Goal: Find specific page/section: Find specific page/section

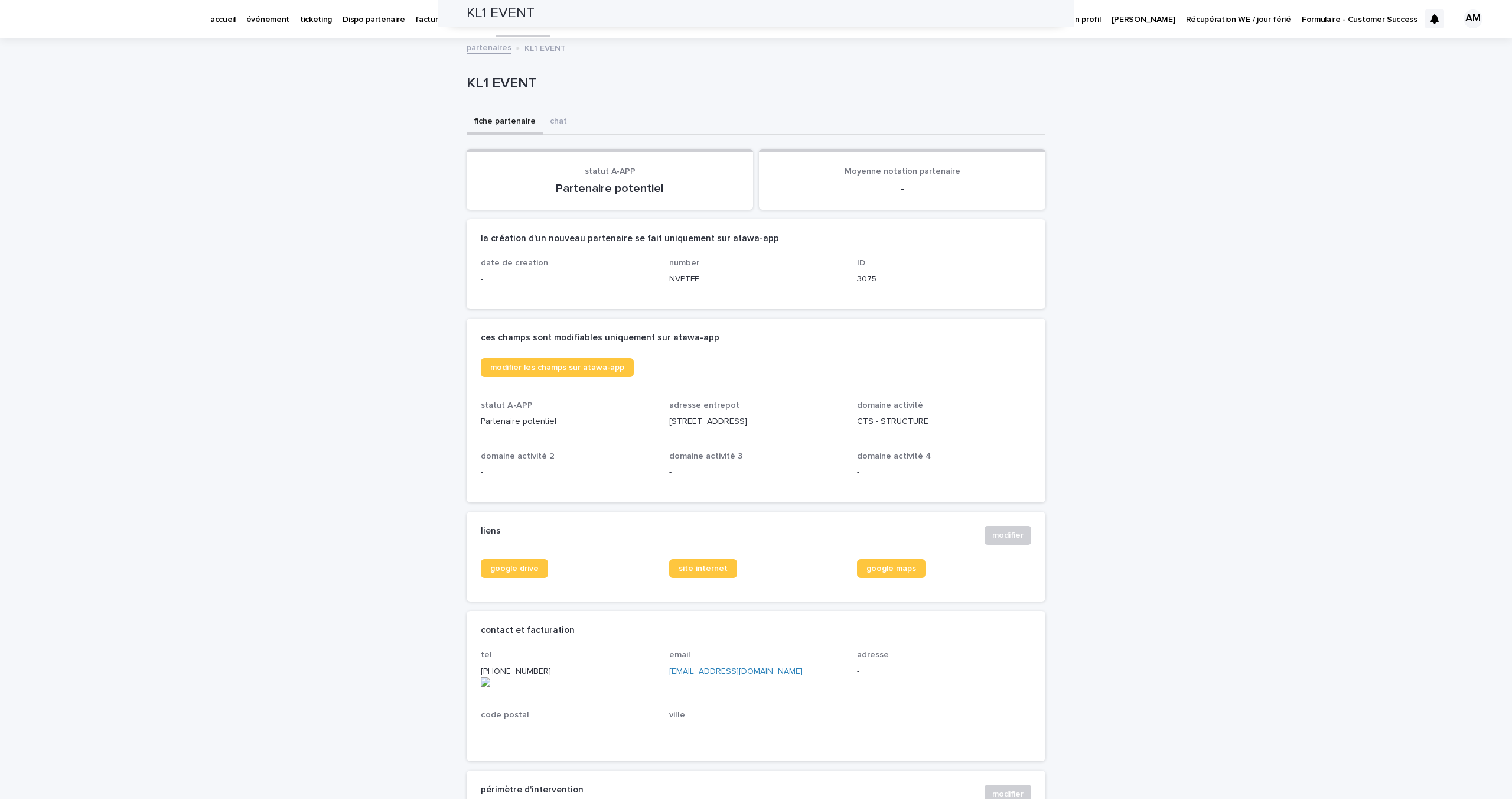
scroll to position [387, 0]
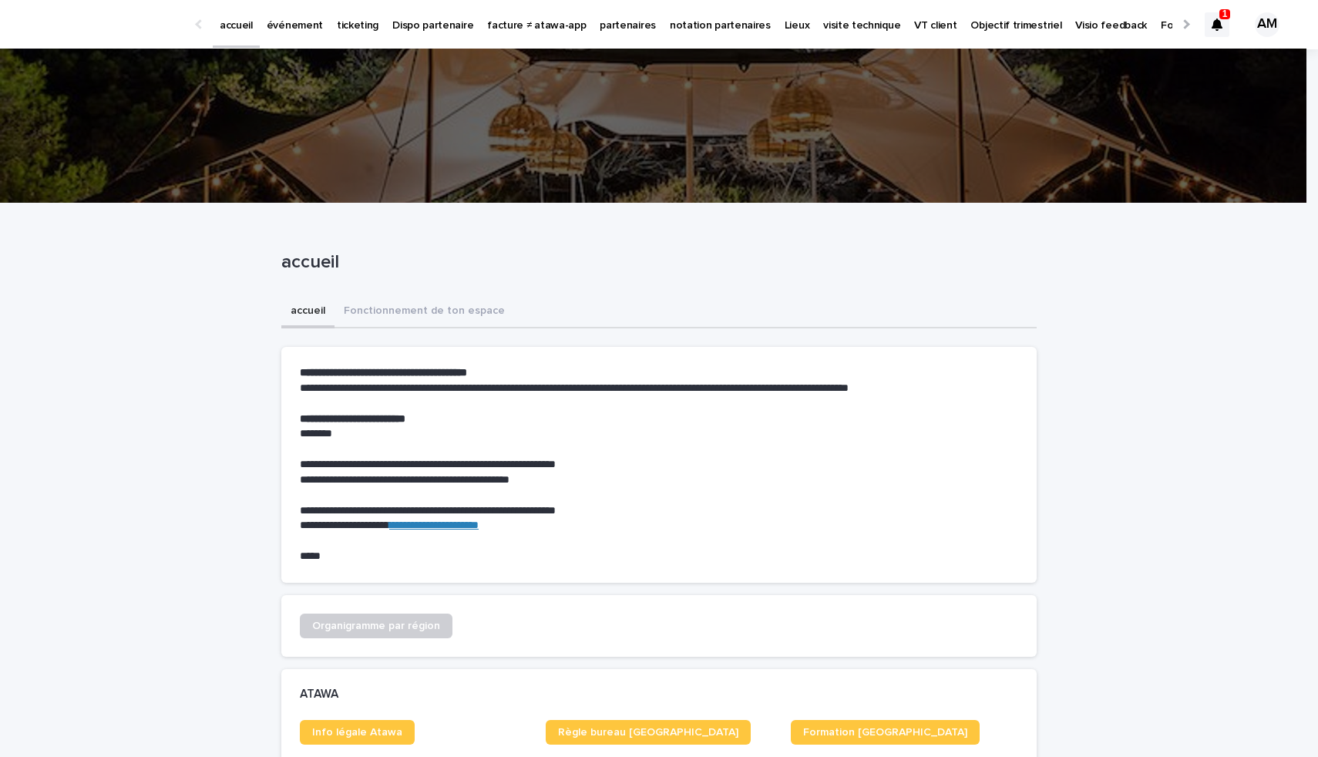
click at [599, 29] on p "partenaires" at bounding box center [627, 16] width 56 height 32
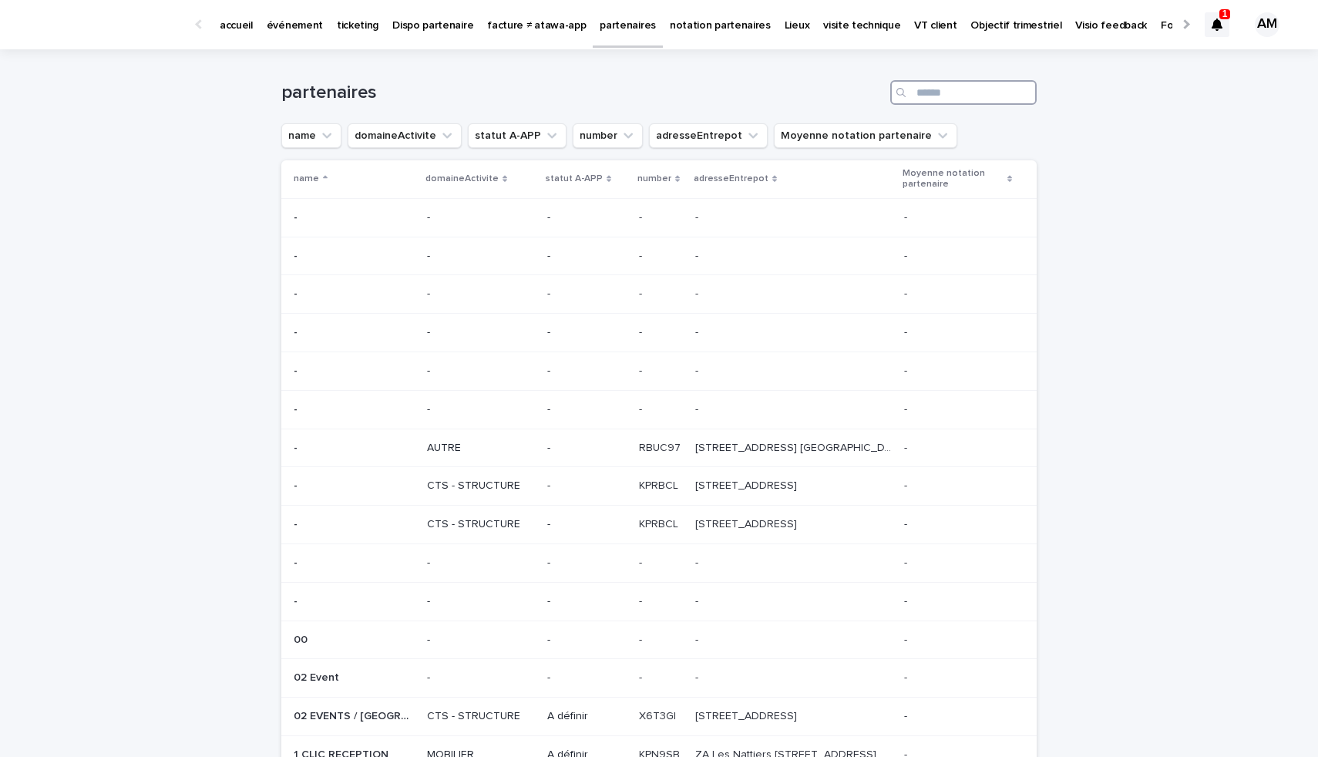
click at [951, 92] on input "Search" at bounding box center [963, 92] width 146 height 25
click at [1204, 31] on div at bounding box center [1216, 24] width 25 height 25
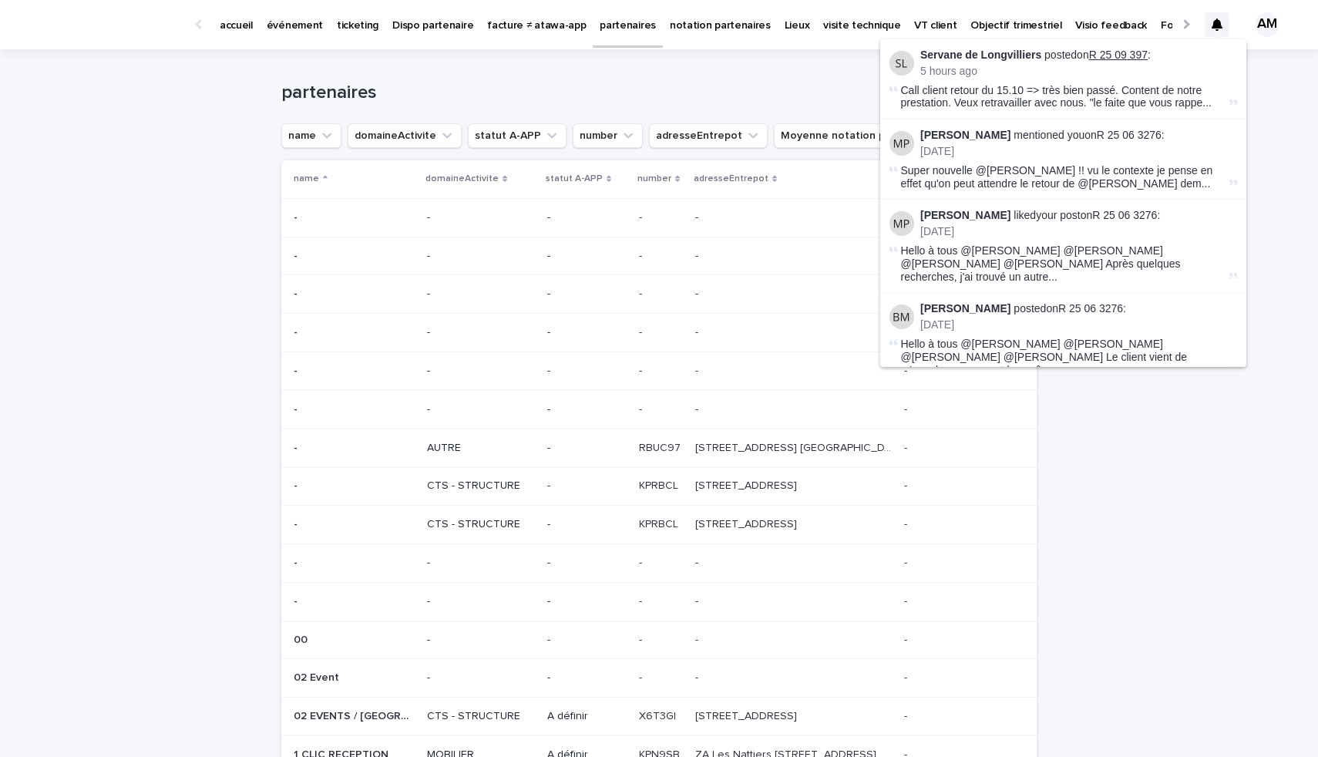
click at [1108, 52] on link "R 25 09 397" at bounding box center [1118, 55] width 59 height 12
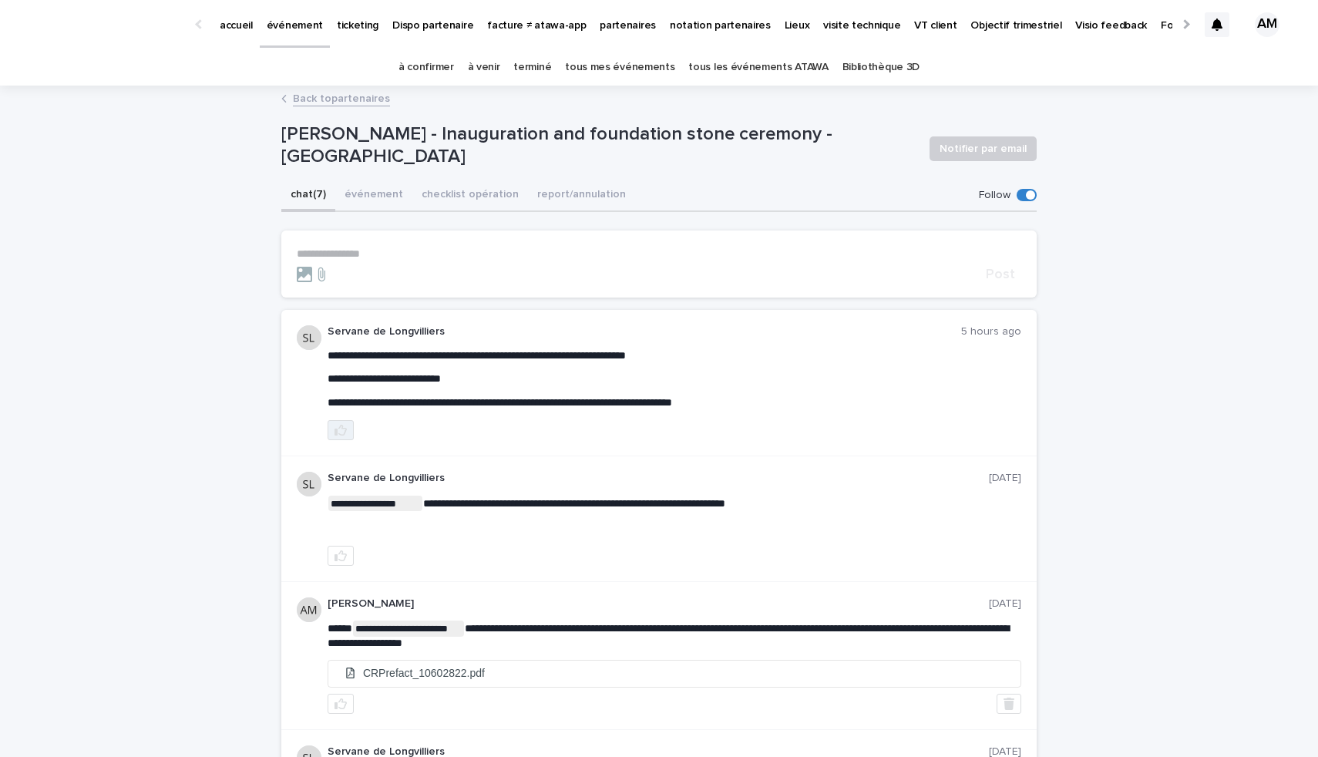
click at [334, 428] on icon "button" at bounding box center [340, 430] width 12 height 12
click at [301, 29] on p "événement" at bounding box center [295, 16] width 56 height 32
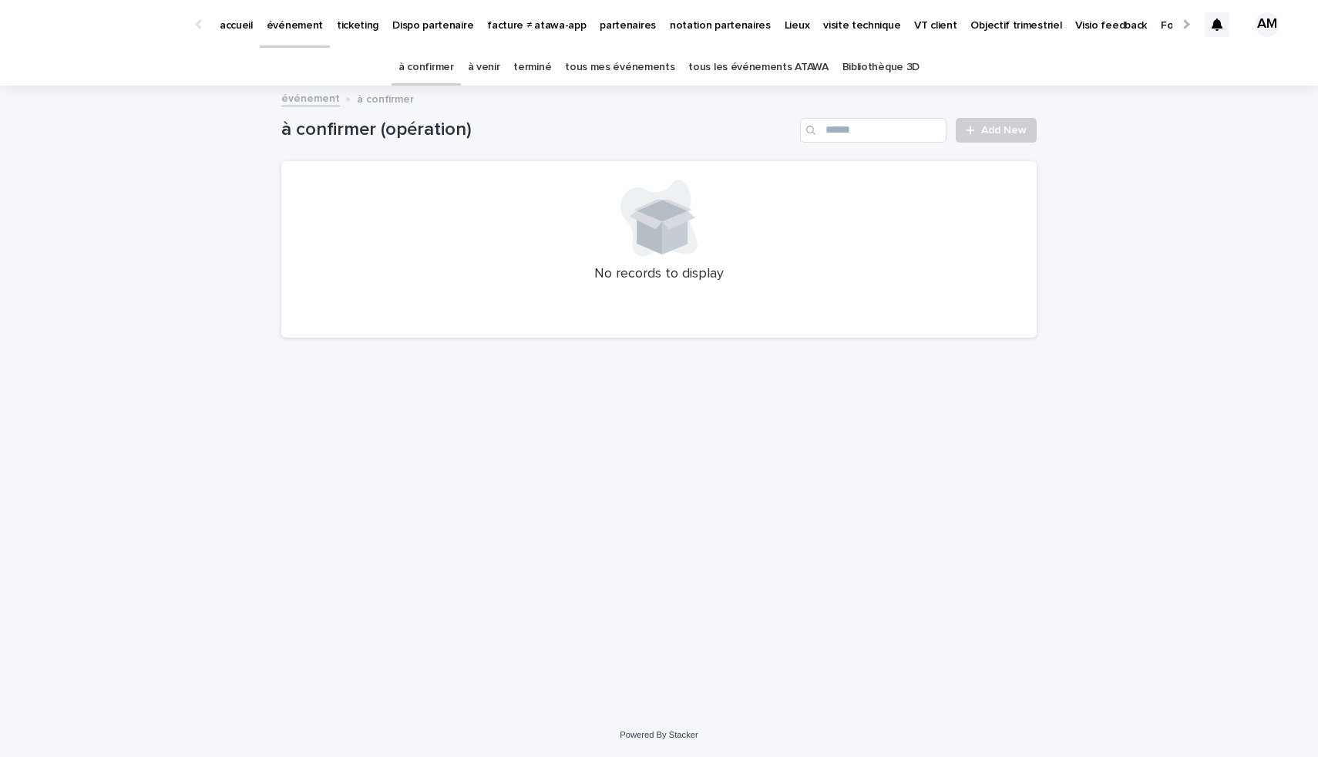
click at [498, 66] on link "à venir" at bounding box center [484, 67] width 32 height 36
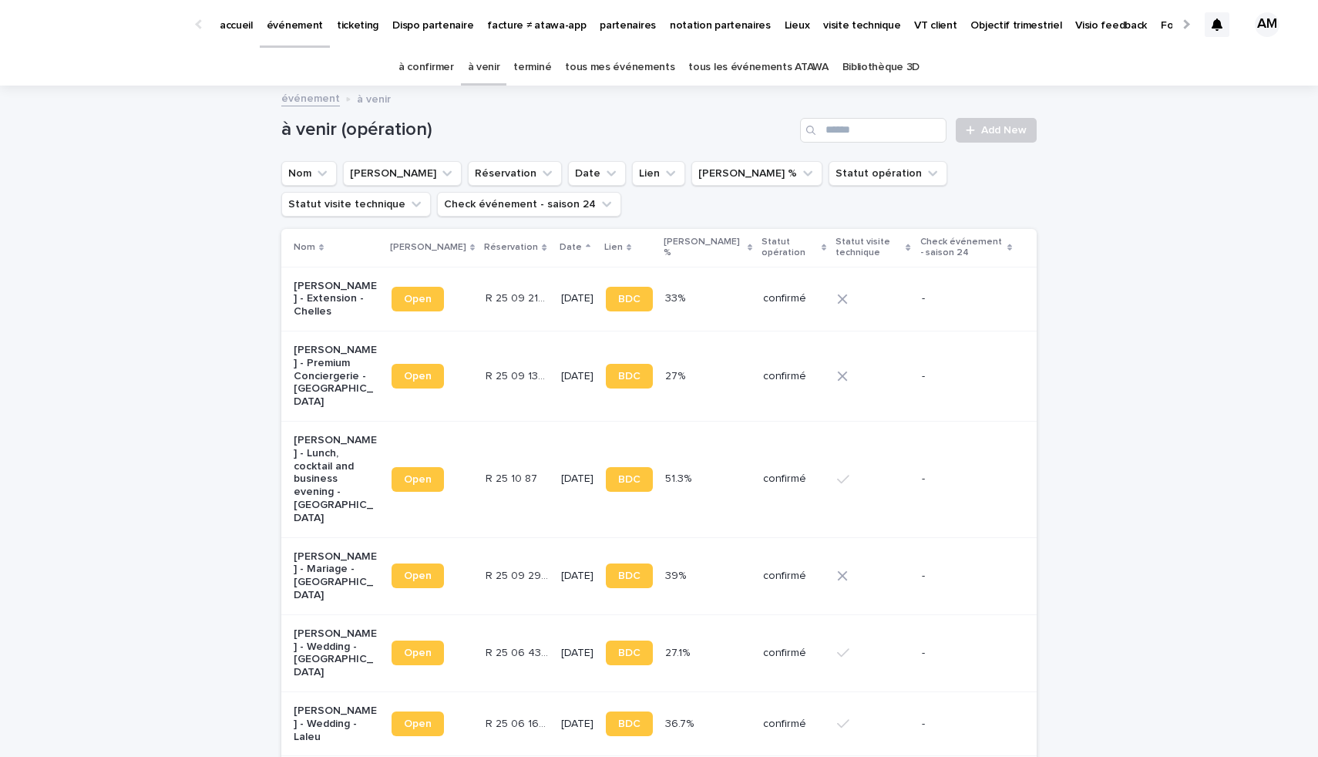
click at [549, 64] on link "terminé" at bounding box center [532, 67] width 38 height 36
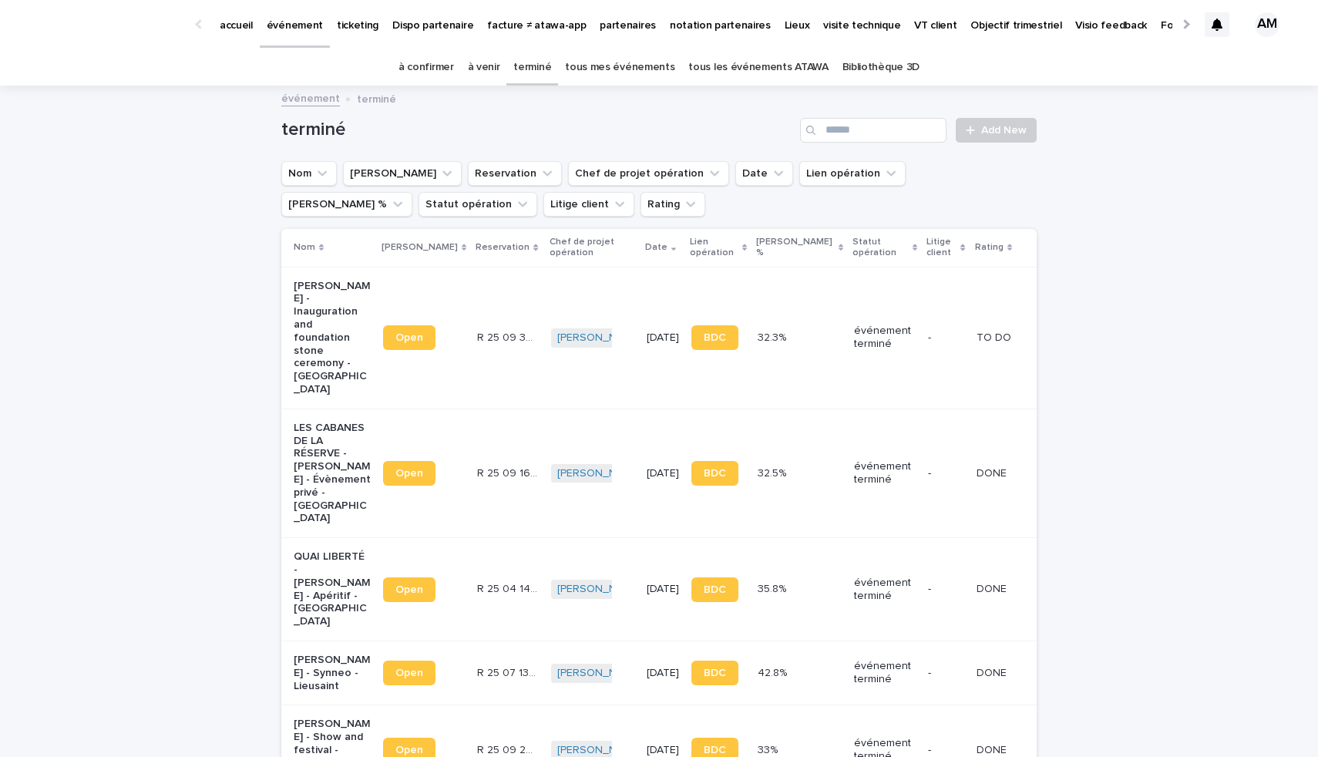
click at [312, 325] on p "[PERSON_NAME] - Inauguration and foundation stone ceremony - [GEOGRAPHIC_DATA]" at bounding box center [332, 338] width 77 height 116
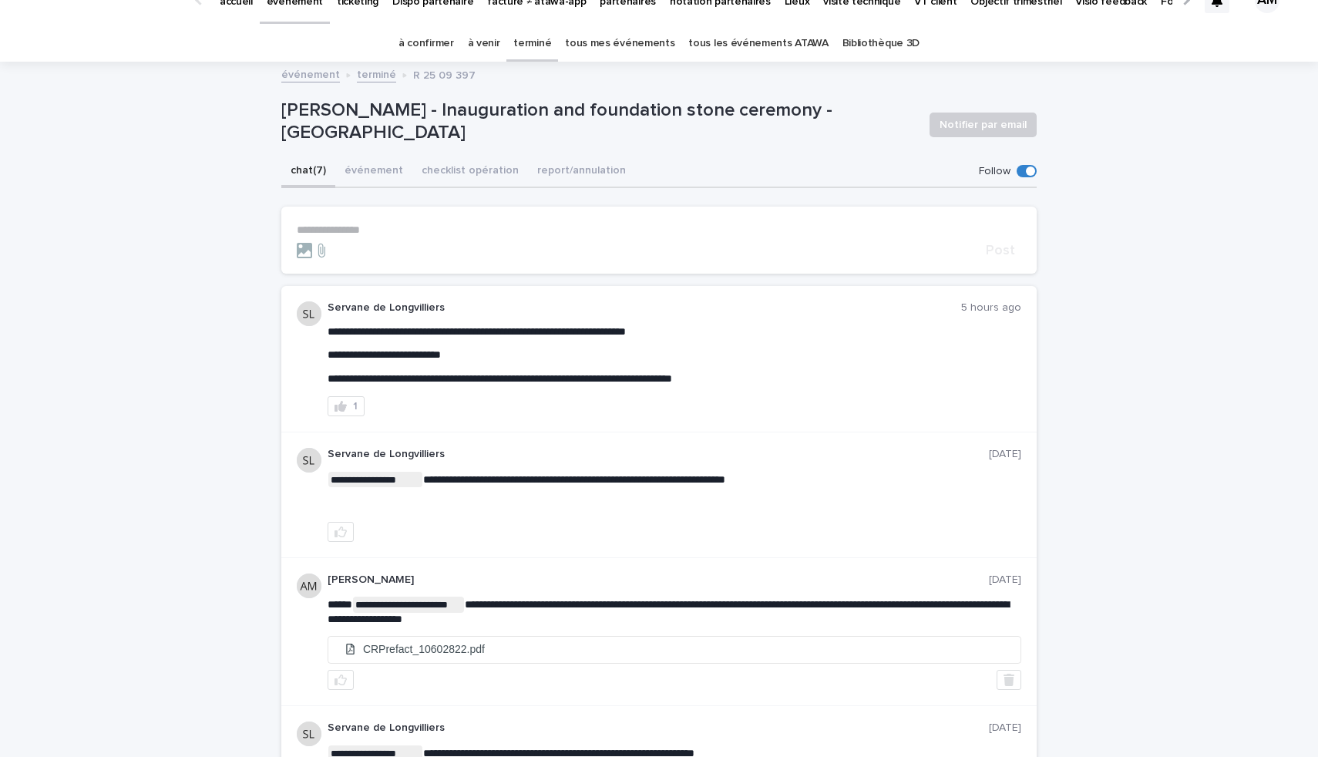
scroll to position [28, 0]
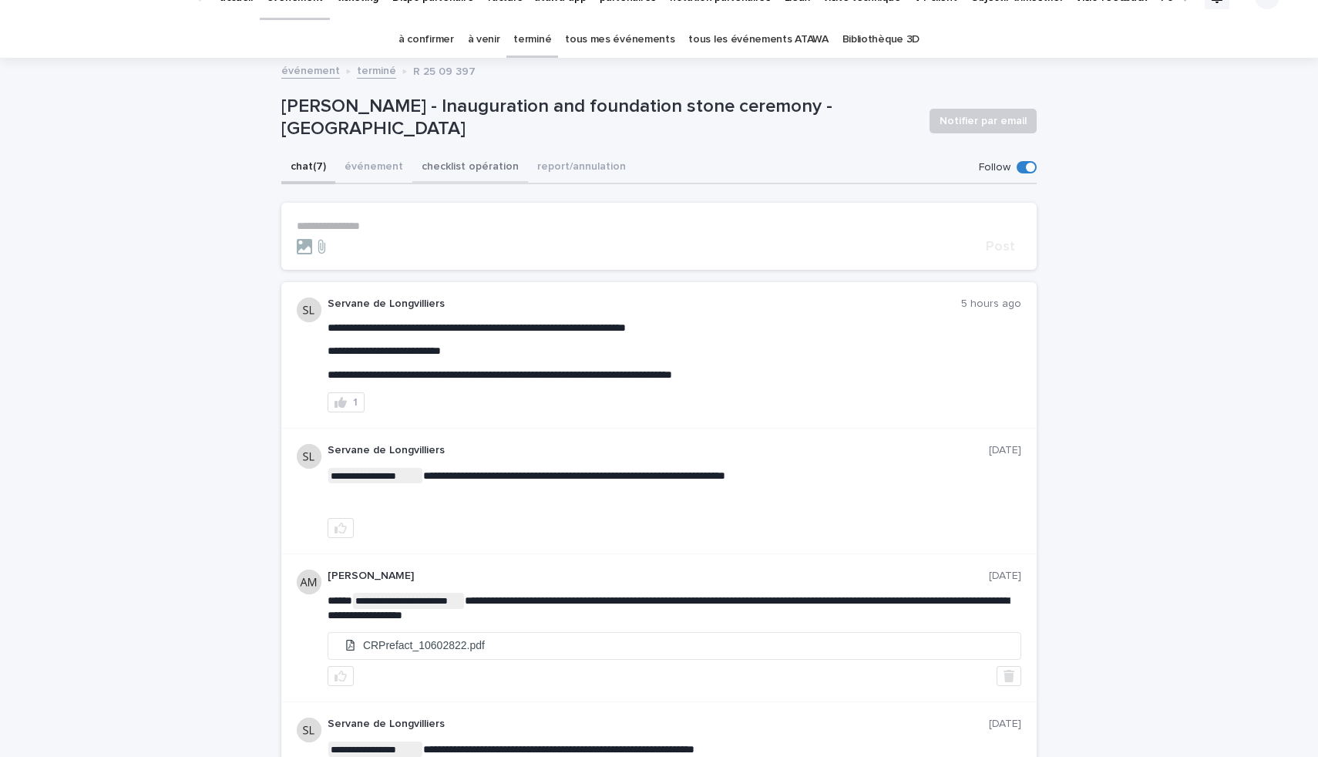
click at [452, 165] on button "checklist opération" at bounding box center [470, 168] width 116 height 32
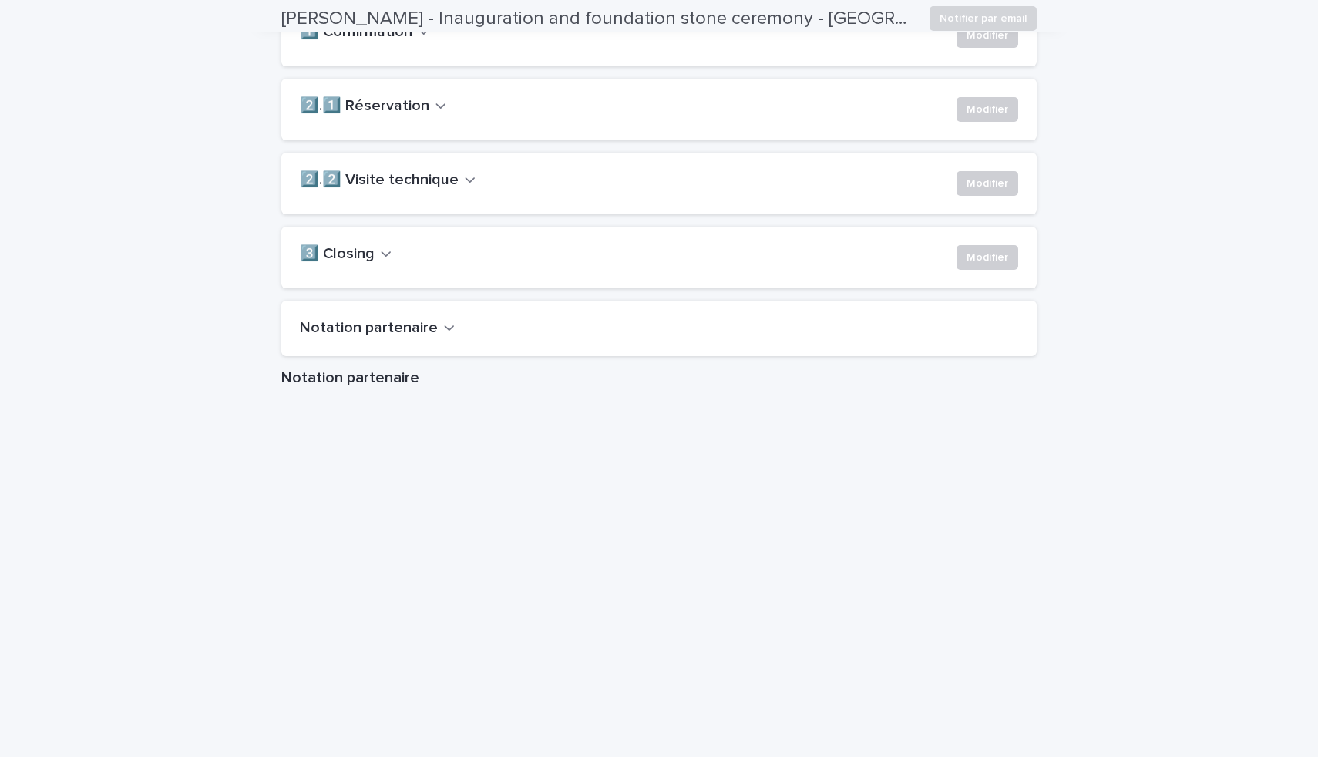
scroll to position [1435, 0]
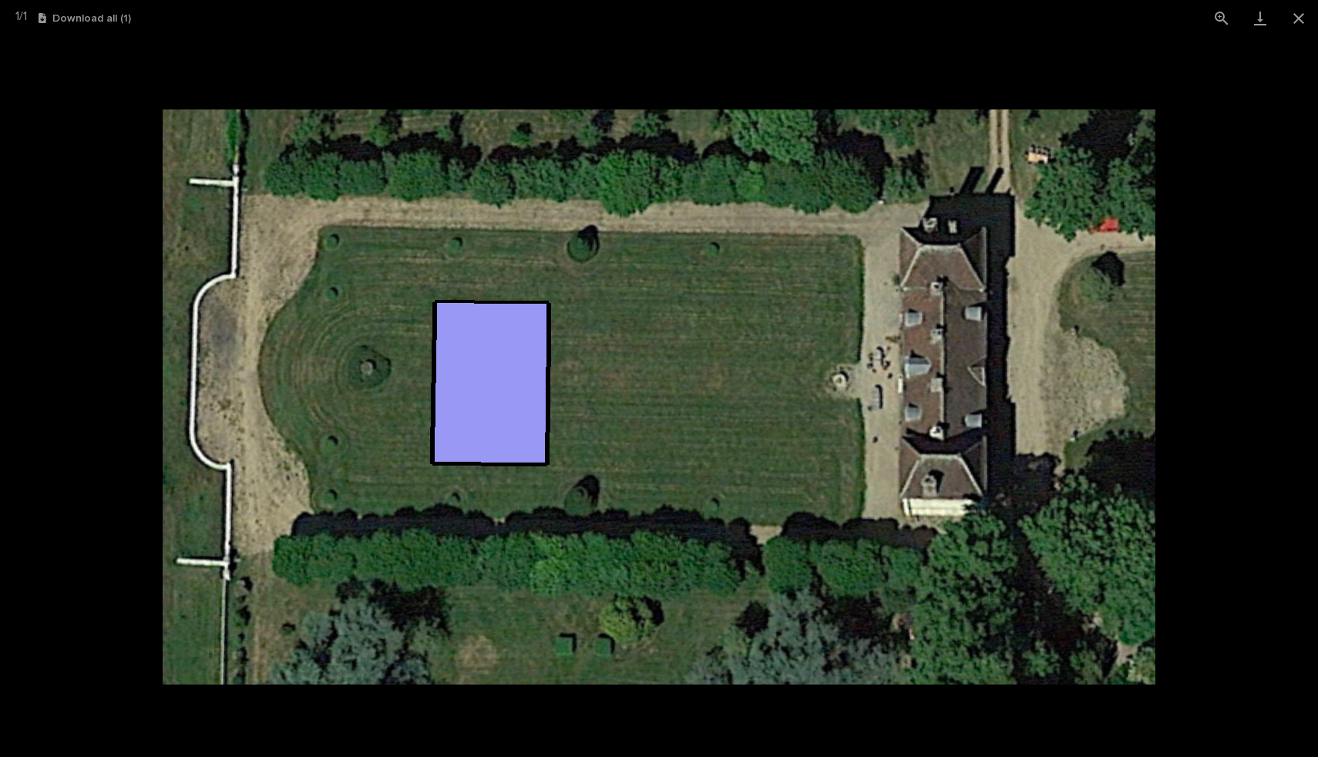
scroll to position [1033, 0]
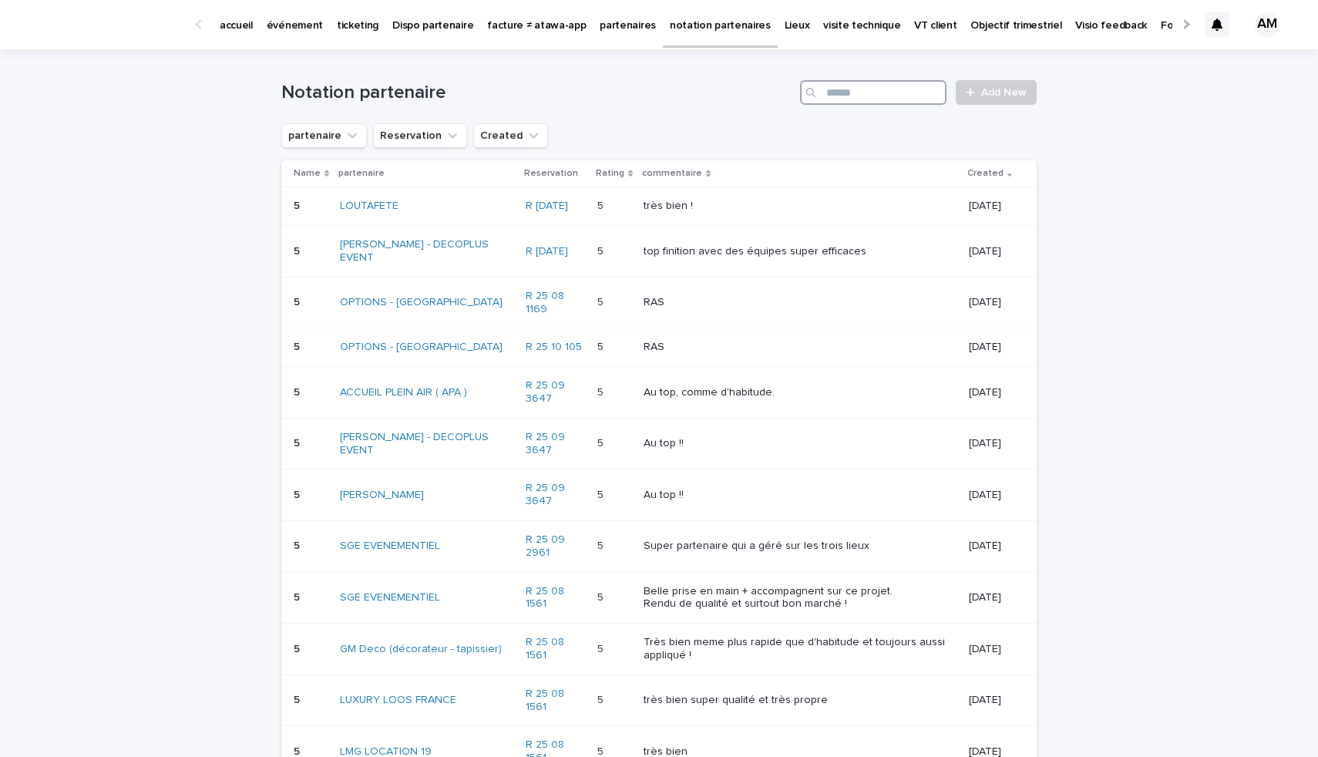
click at [826, 99] on input "Search" at bounding box center [873, 92] width 146 height 25
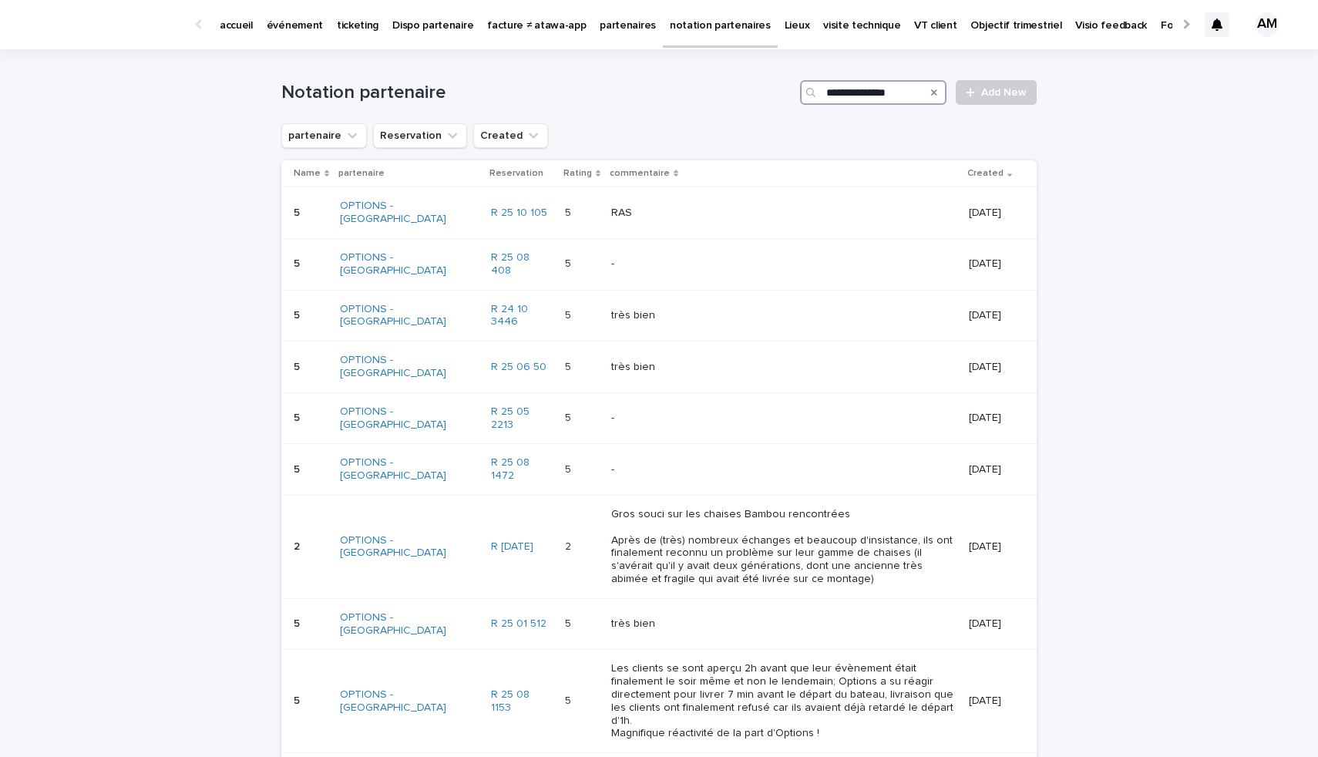
type input "**********"
